Goal: Check status: Check status

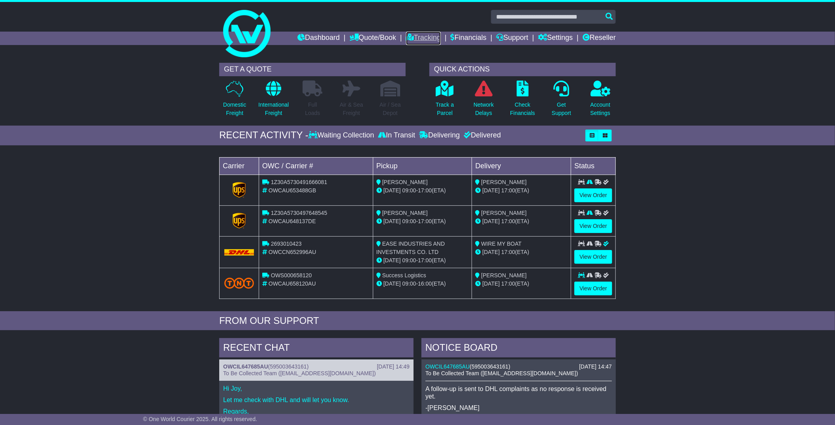
click at [423, 40] on link "Tracking" at bounding box center [423, 38] width 35 height 13
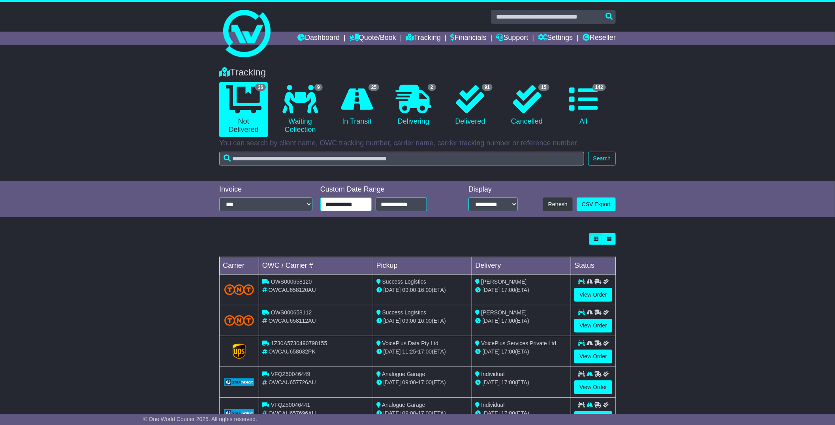
click at [361, 205] on input "**********" at bounding box center [345, 205] width 51 height 14
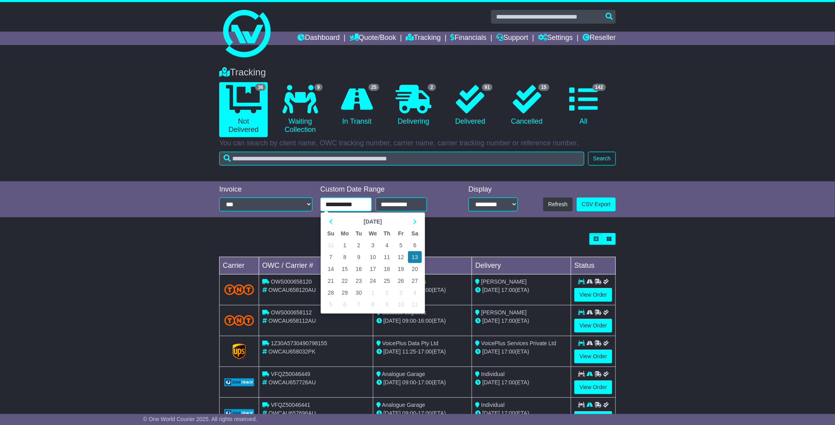
click at [344, 243] on td "1" at bounding box center [345, 245] width 14 height 12
type input "**********"
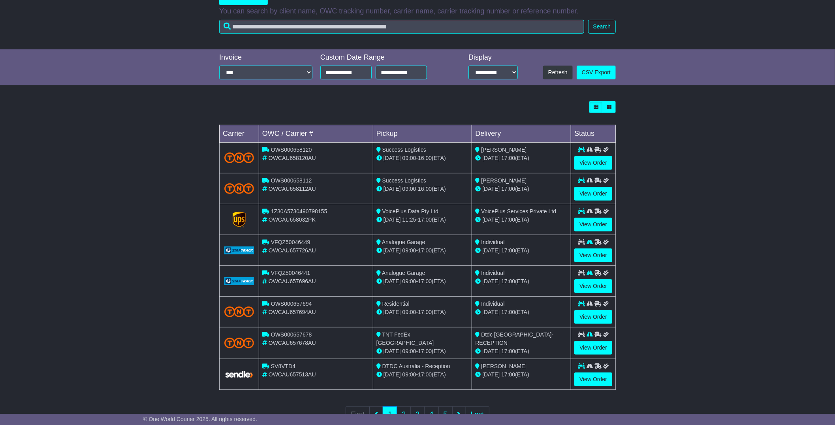
scroll to position [159, 0]
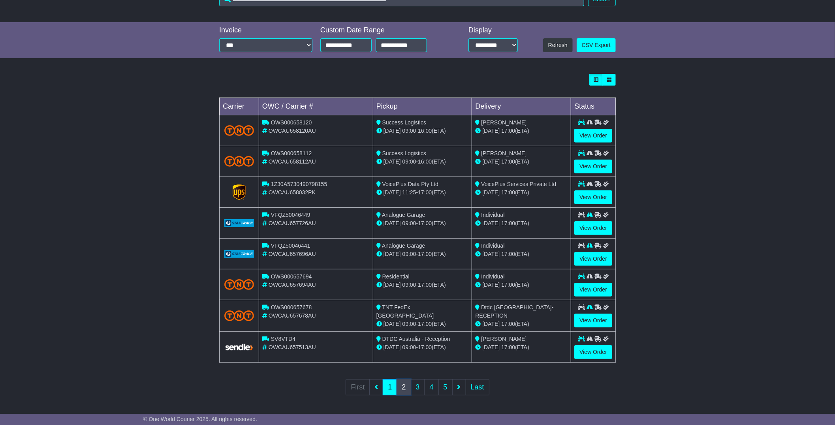
click at [400, 391] on link "2" at bounding box center [404, 387] width 14 height 16
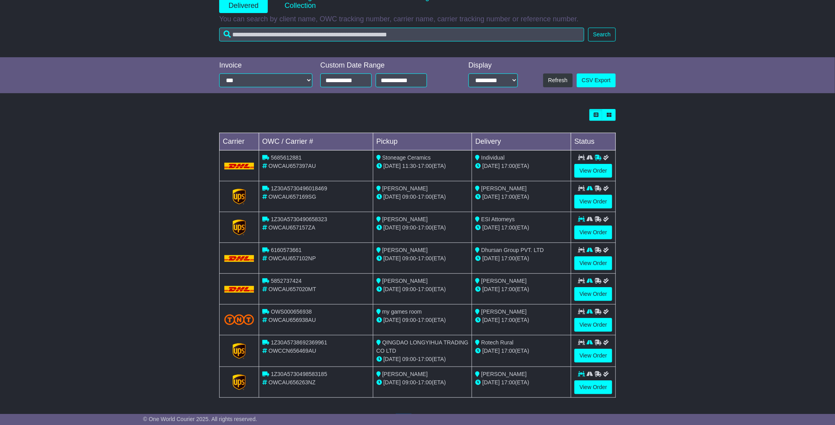
scroll to position [160, 0]
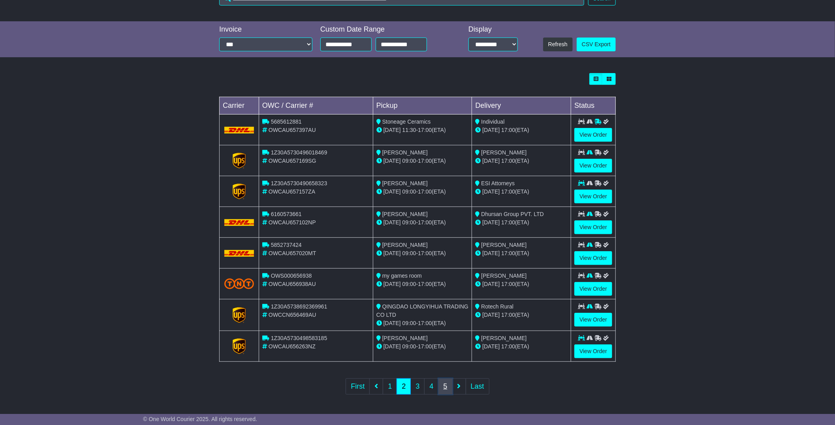
click at [445, 391] on link "5" at bounding box center [445, 386] width 14 height 16
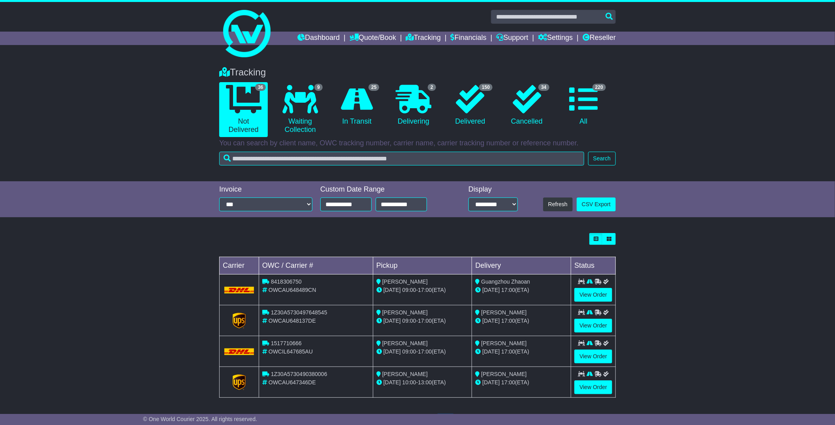
scroll to position [36, 0]
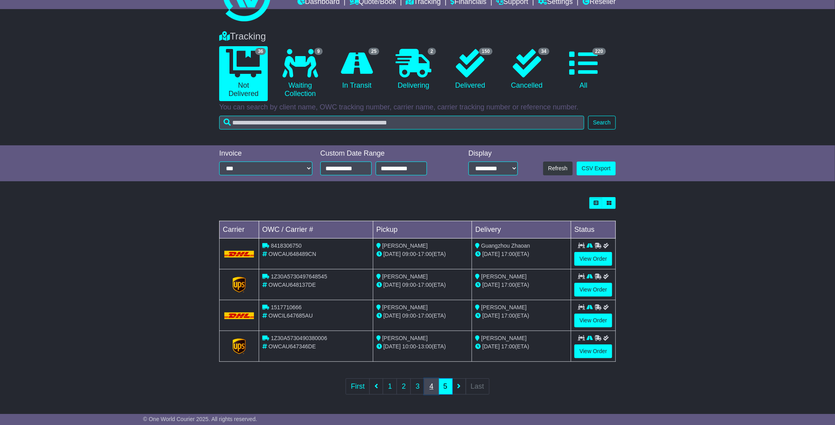
click at [431, 389] on link "4" at bounding box center [431, 386] width 14 height 16
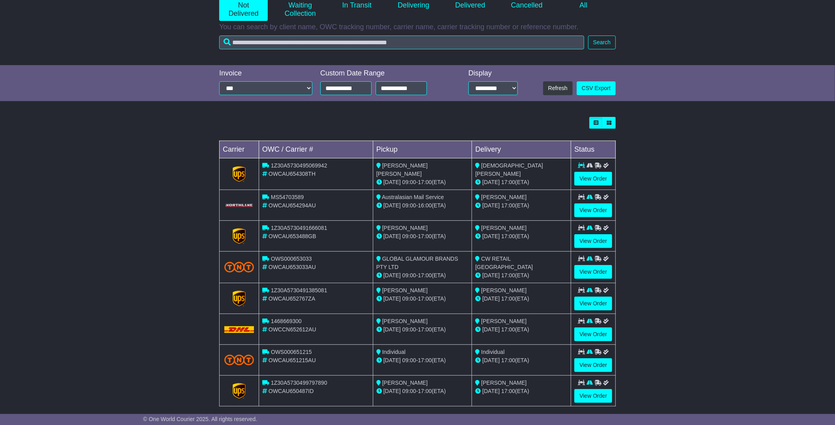
scroll to position [132, 0]
